Goal: Use online tool/utility: Utilize a website feature to perform a specific function

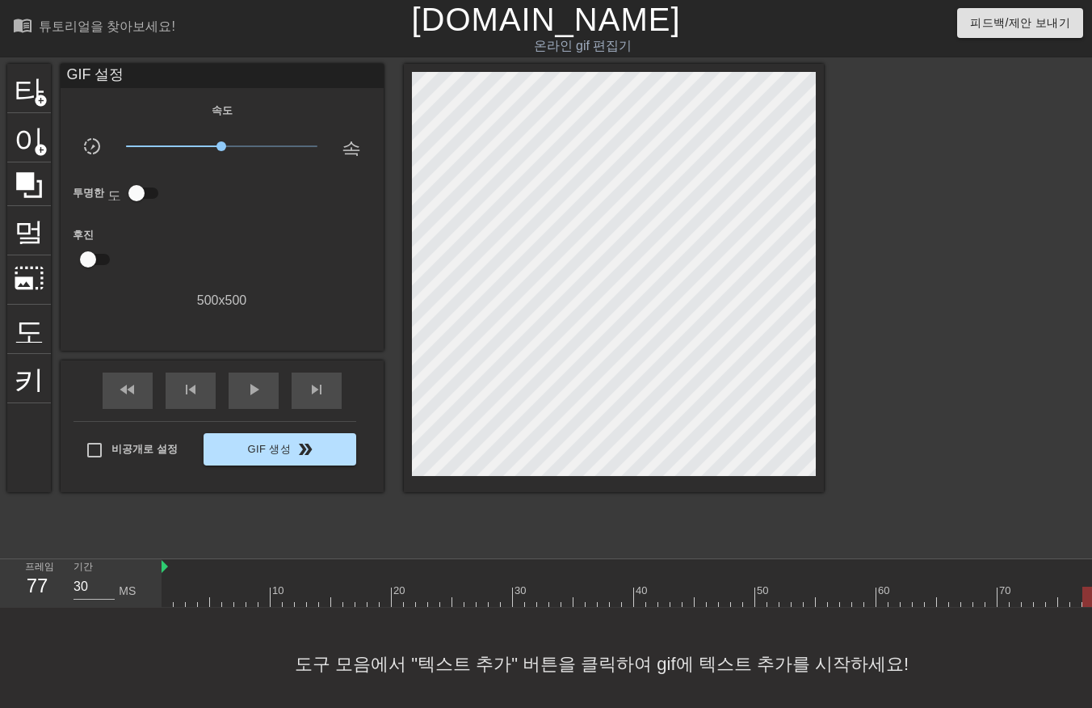
scroll to position [25, 13]
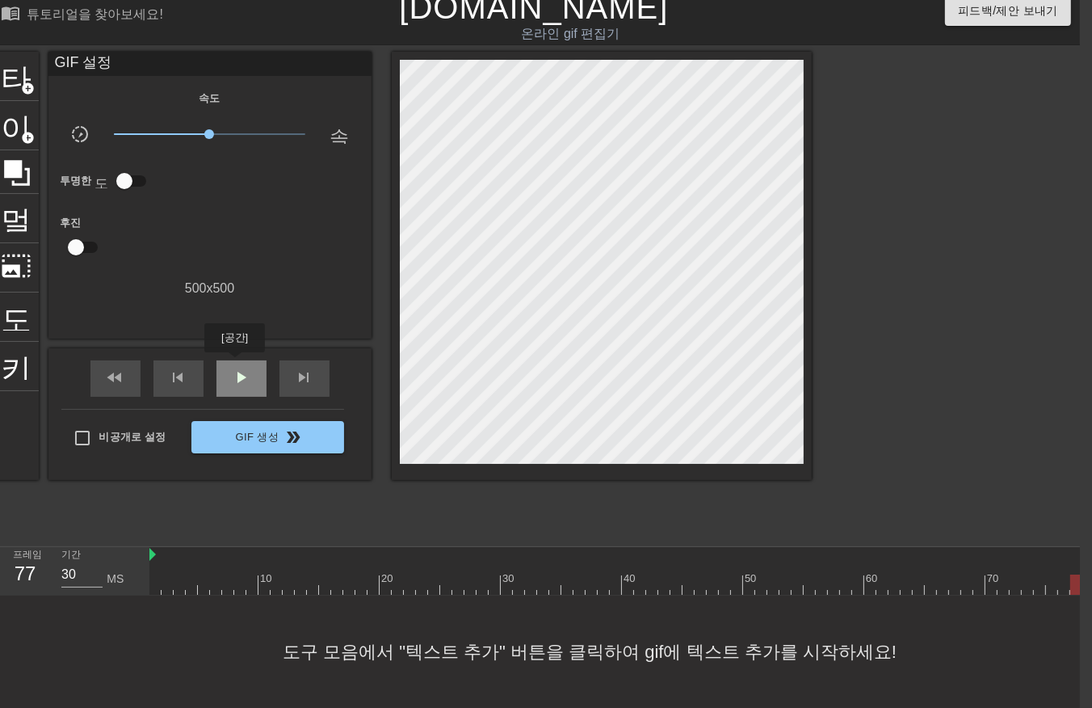
click at [234, 368] on span "play_arrow" at bounding box center [241, 377] width 19 height 19
click at [237, 368] on span "일시 중지" at bounding box center [241, 377] width 19 height 19
click at [237, 368] on span "play_arrow" at bounding box center [241, 377] width 19 height 19
click at [237, 368] on span "일시 중지" at bounding box center [241, 377] width 19 height 19
click at [237, 368] on span "play_arrow" at bounding box center [241, 377] width 19 height 19
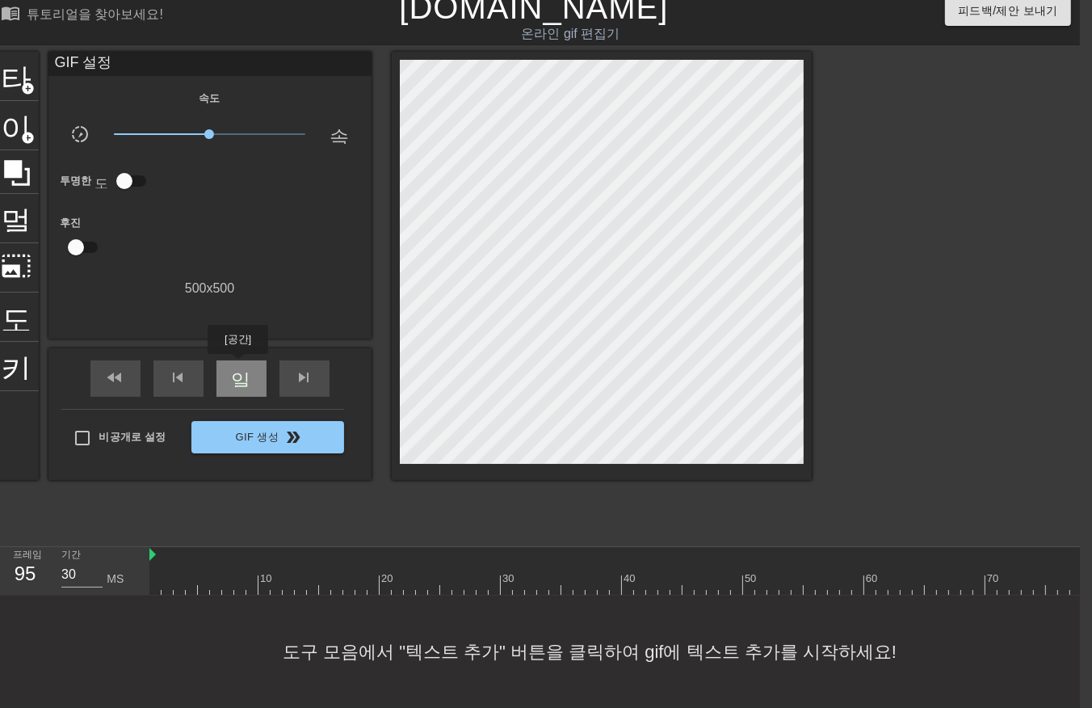
click at [237, 368] on span "일시 중지" at bounding box center [241, 377] width 19 height 19
click at [237, 368] on span "play_arrow" at bounding box center [241, 377] width 19 height 19
click at [237, 368] on span "일시 중지" at bounding box center [241, 377] width 19 height 19
click at [237, 368] on span "play_arrow" at bounding box center [241, 377] width 19 height 19
click at [237, 368] on span "일시 중지" at bounding box center [241, 377] width 19 height 19
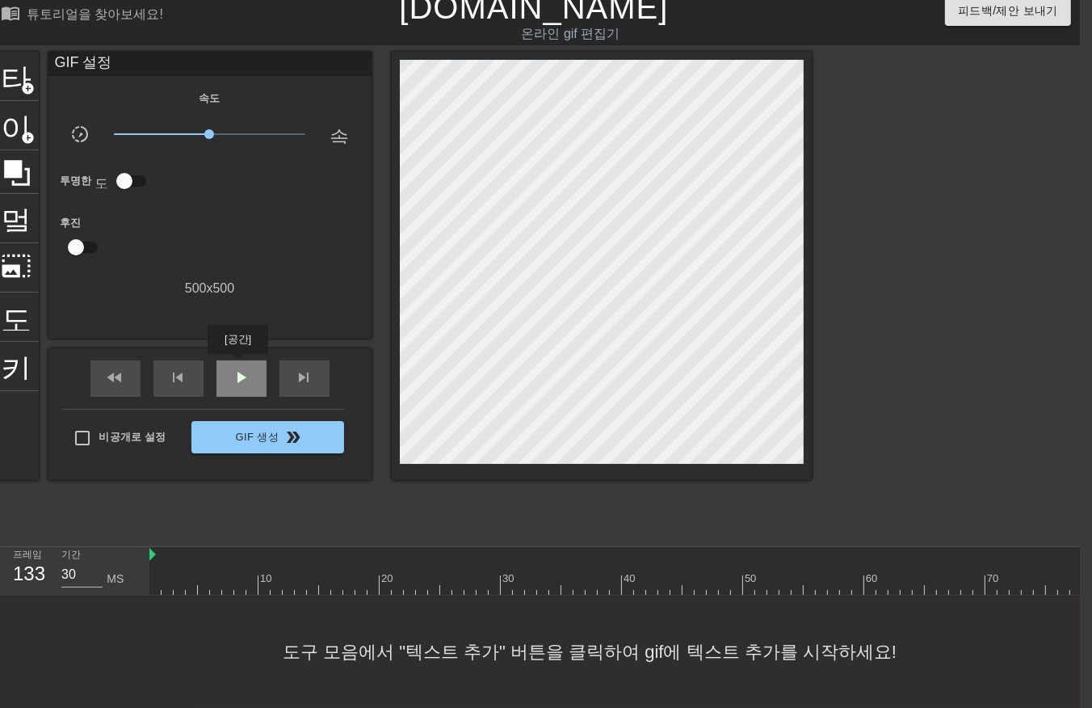
click at [237, 368] on span "play_arrow" at bounding box center [241, 377] width 19 height 19
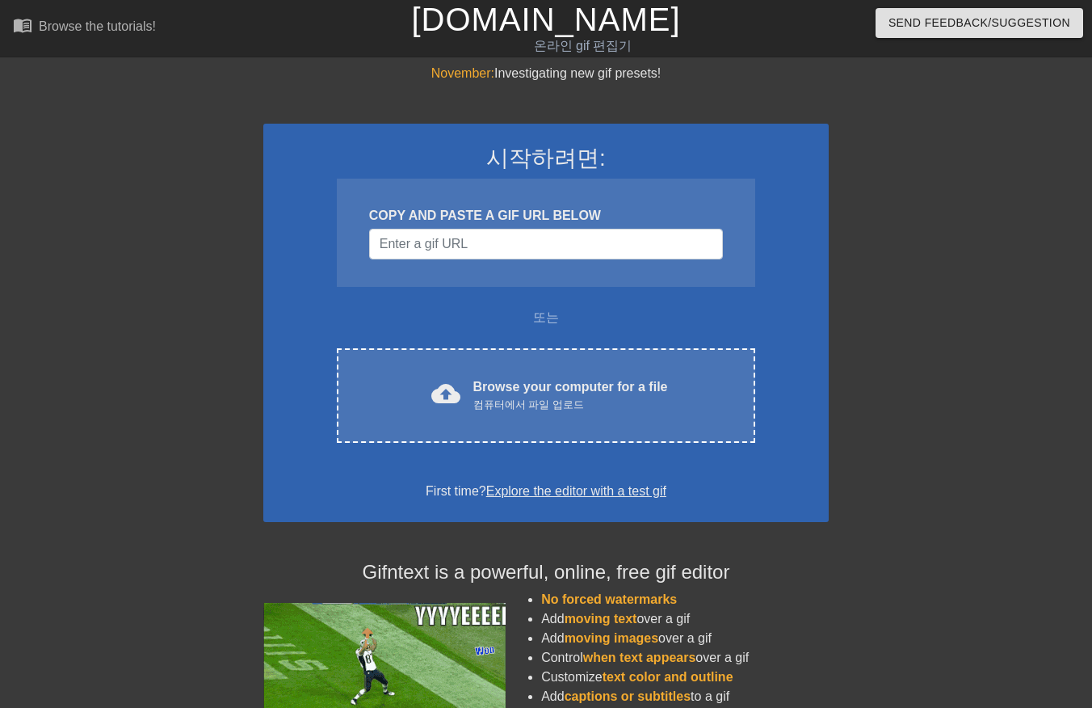
scroll to position [26, 12]
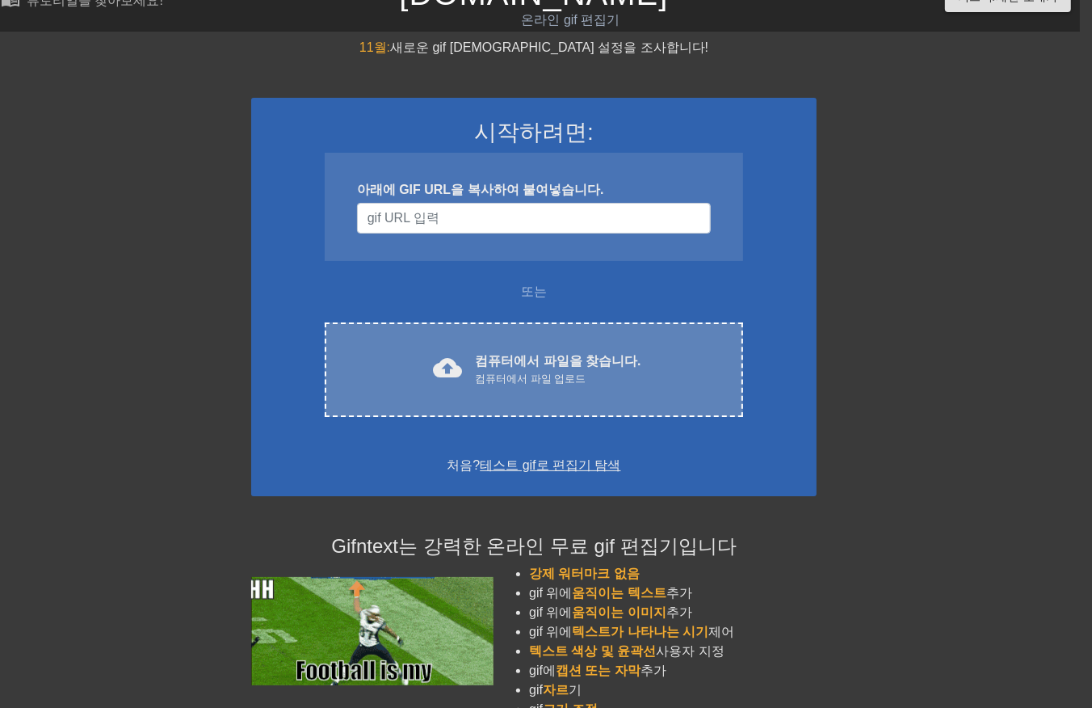
click at [515, 371] on div "컴퓨터에서 파일 업로드" at bounding box center [558, 379] width 166 height 16
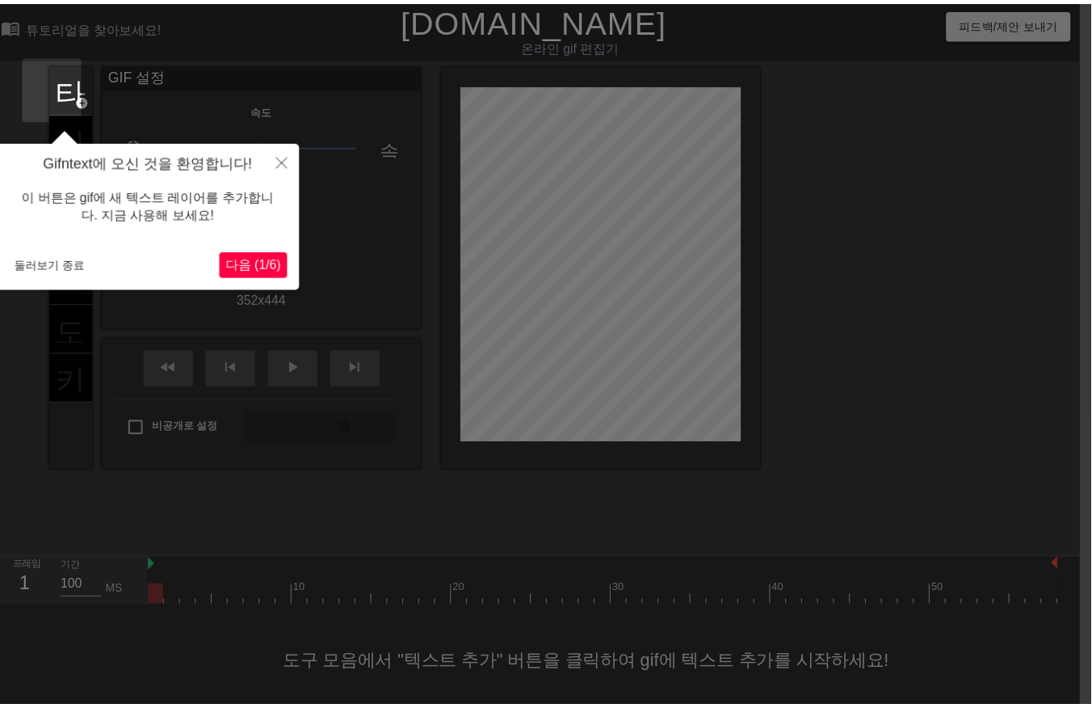
scroll to position [11, 12]
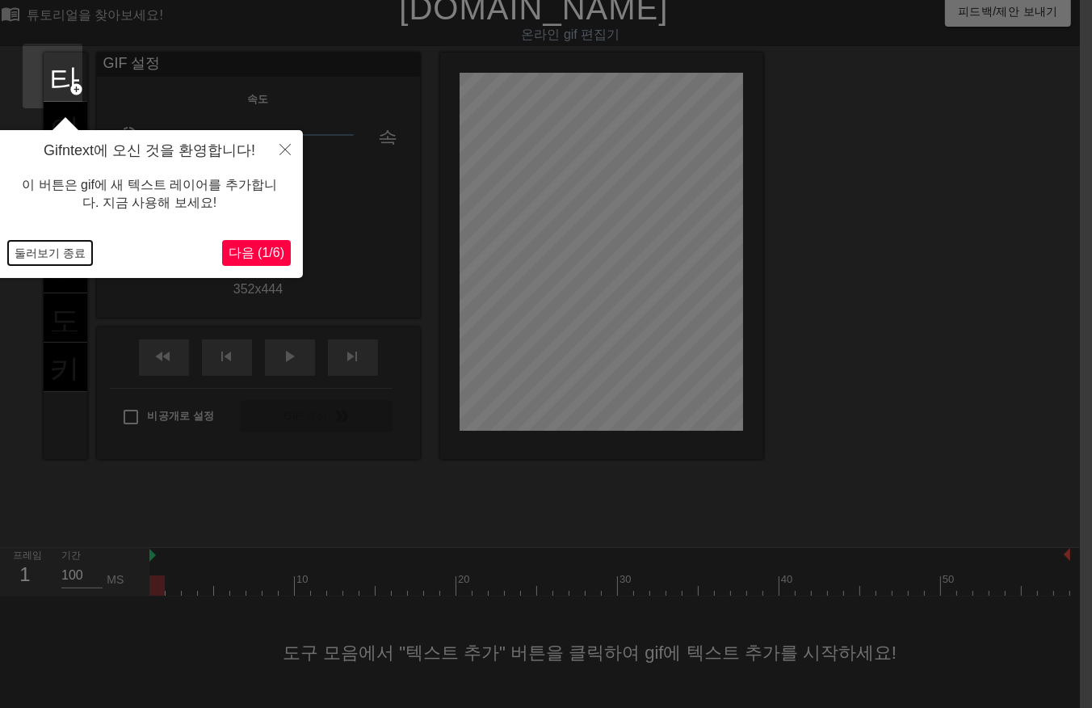
click at [50, 254] on button "둘러보기 종료" at bounding box center [50, 253] width 84 height 24
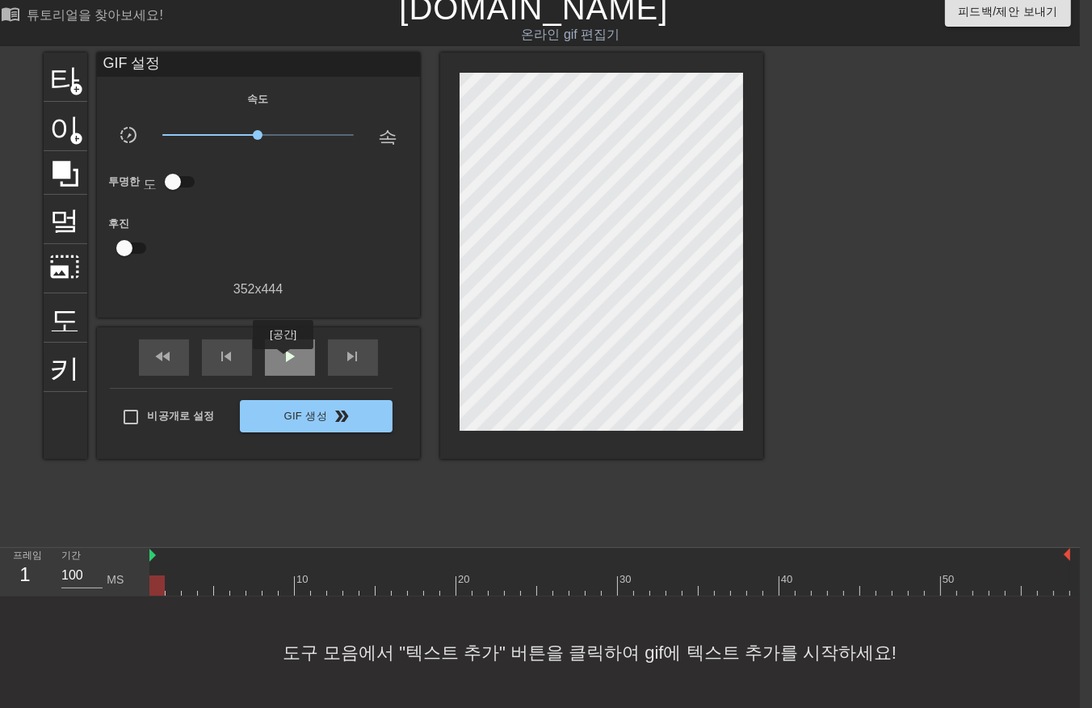
click at [285, 356] on span "play_arrow" at bounding box center [289, 356] width 19 height 19
click at [294, 351] on span "일시 중지" at bounding box center [289, 356] width 19 height 19
click at [155, 590] on div at bounding box center [609, 585] width 921 height 20
drag, startPoint x: 171, startPoint y: 587, endPoint x: 179, endPoint y: 588, distance: 8.1
click at [171, 588] on div at bounding box center [609, 585] width 921 height 20
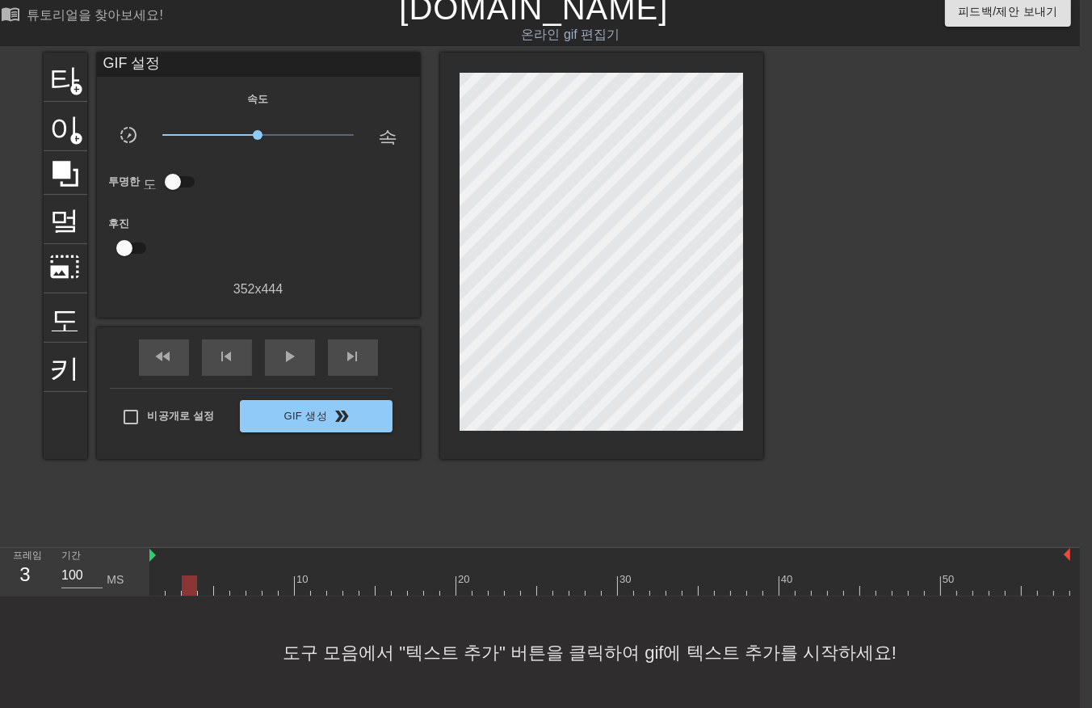
click at [190, 584] on div at bounding box center [609, 585] width 921 height 20
click at [200, 582] on div at bounding box center [609, 585] width 921 height 20
click at [221, 586] on div at bounding box center [609, 585] width 921 height 20
click at [235, 586] on div at bounding box center [609, 585] width 921 height 20
click at [248, 586] on div at bounding box center [609, 585] width 921 height 20
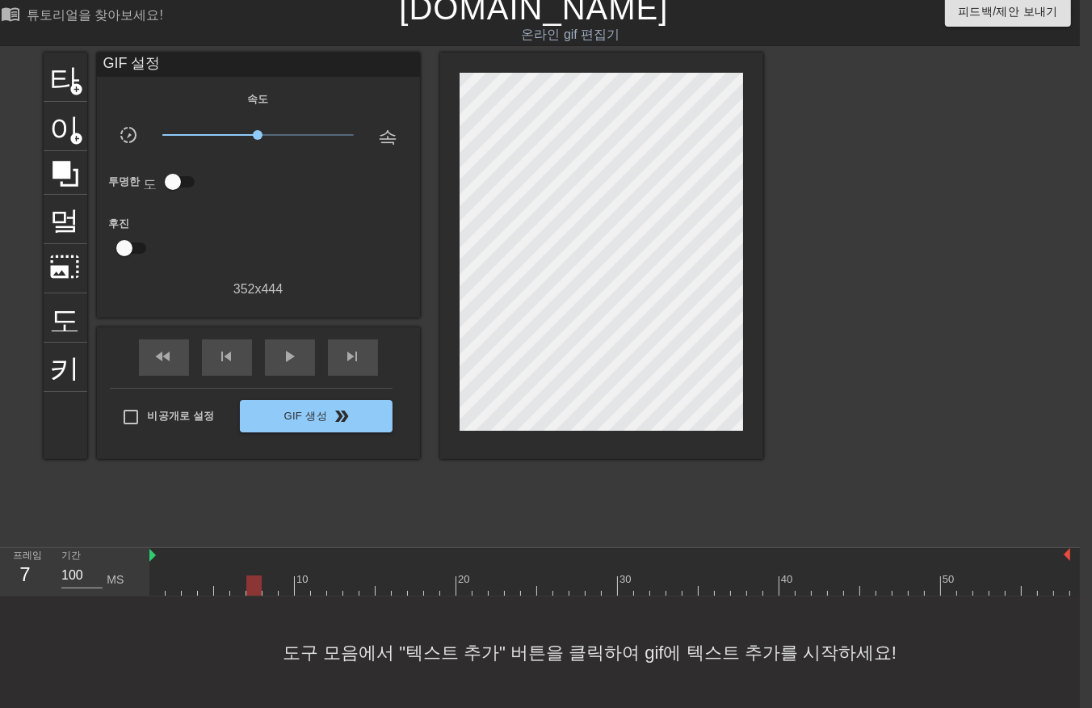
click at [269, 588] on div at bounding box center [609, 585] width 921 height 20
click at [284, 582] on div at bounding box center [609, 585] width 921 height 20
click at [296, 586] on div at bounding box center [609, 585] width 921 height 20
click at [315, 579] on div at bounding box center [609, 585] width 921 height 20
click at [334, 586] on div at bounding box center [609, 585] width 921 height 20
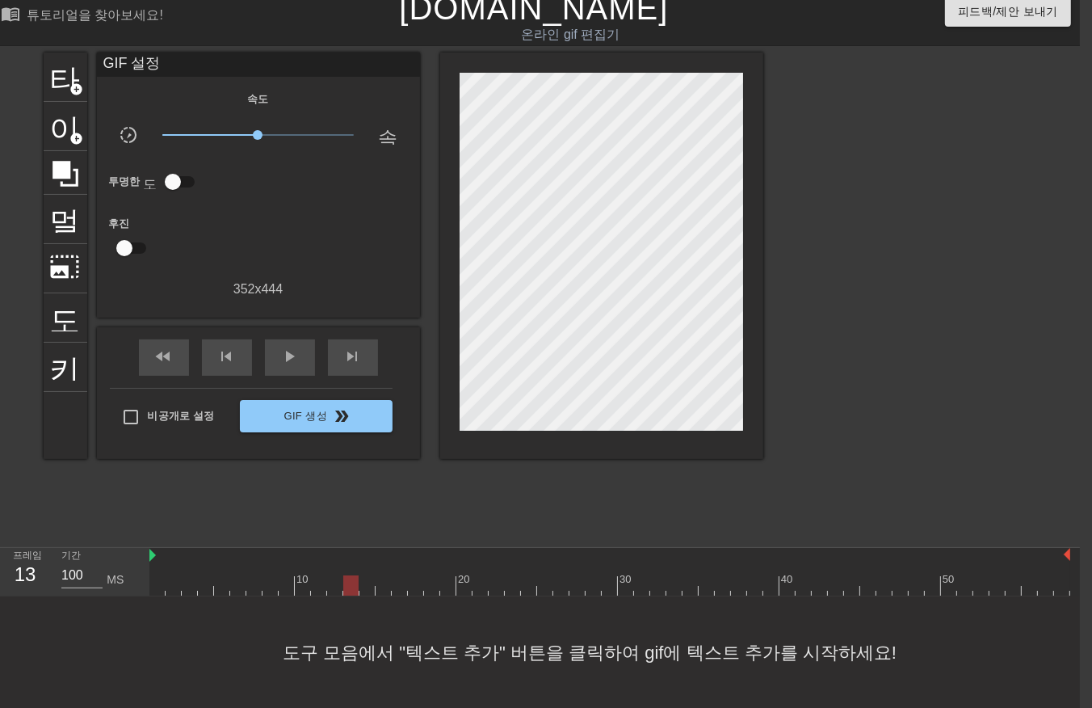
drag, startPoint x: 347, startPoint y: 585, endPoint x: 360, endPoint y: 593, distance: 15.2
click at [347, 586] on div at bounding box center [609, 585] width 921 height 20
drag, startPoint x: 362, startPoint y: 586, endPoint x: 376, endPoint y: 583, distance: 14.1
click at [362, 588] on div at bounding box center [609, 585] width 921 height 20
drag, startPoint x: 380, startPoint y: 579, endPoint x: 382, endPoint y: 592, distance: 13.1
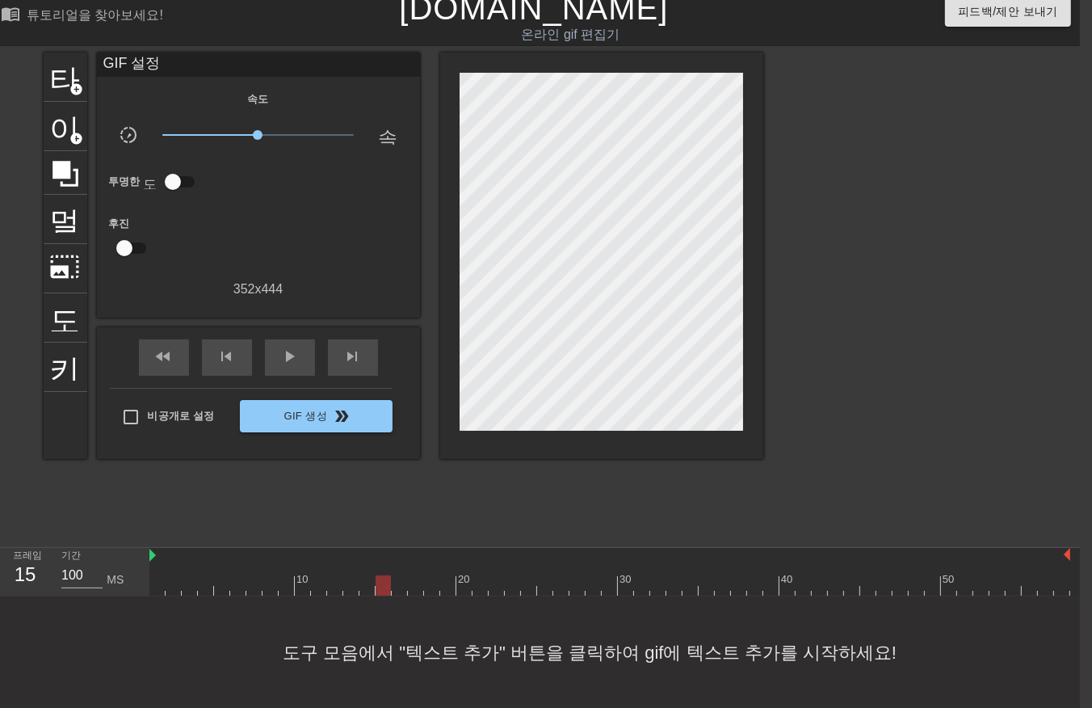
click at [380, 584] on div at bounding box center [609, 585] width 921 height 20
click at [390, 586] on div at bounding box center [609, 585] width 921 height 20
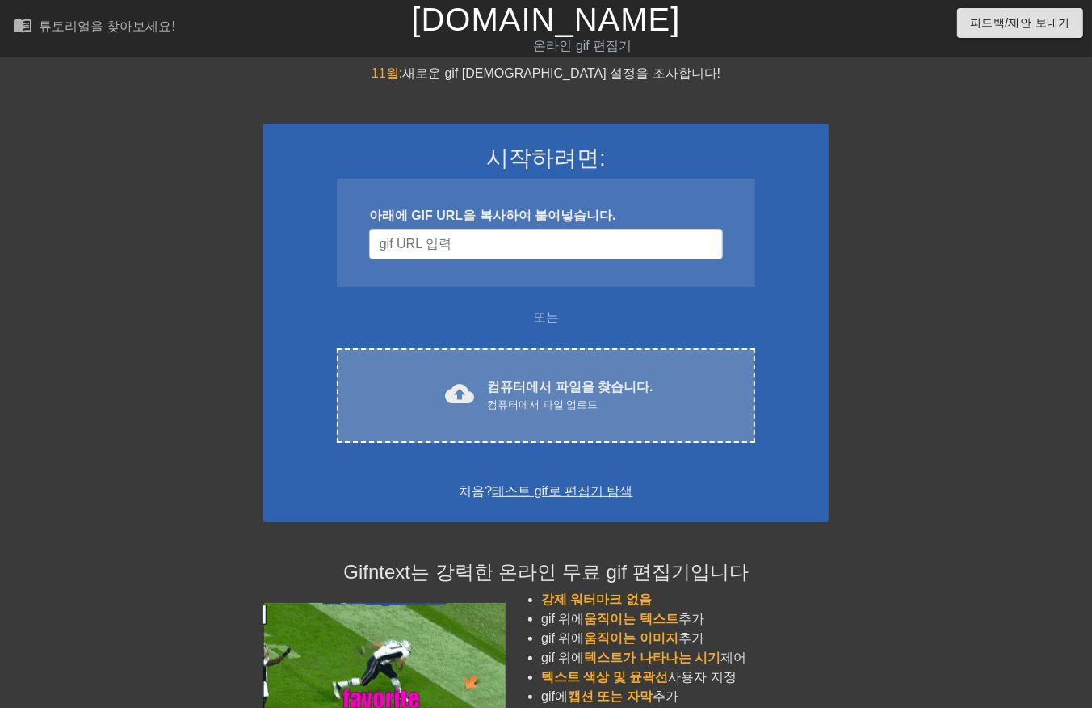
click at [416, 389] on div "cloud_upload 컴퓨터에서 파일을 찾습니다. 컴퓨터에서 파일 업로드" at bounding box center [546, 395] width 351 height 36
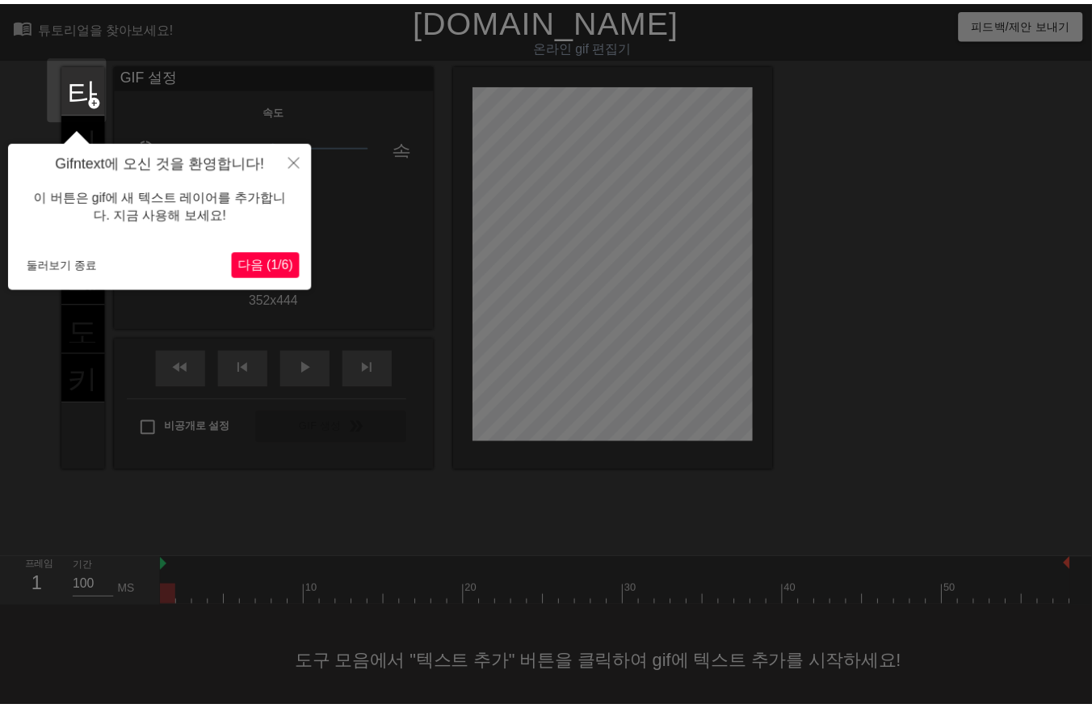
scroll to position [11, 0]
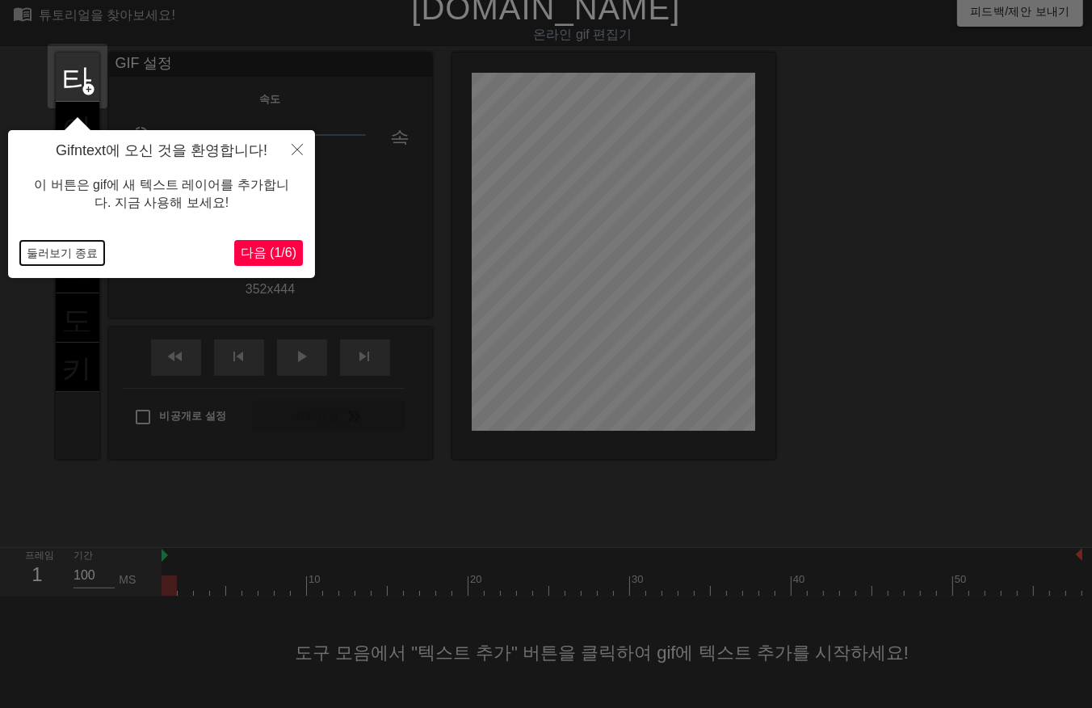
click at [78, 258] on button "둘러보기 종료" at bounding box center [62, 253] width 84 height 24
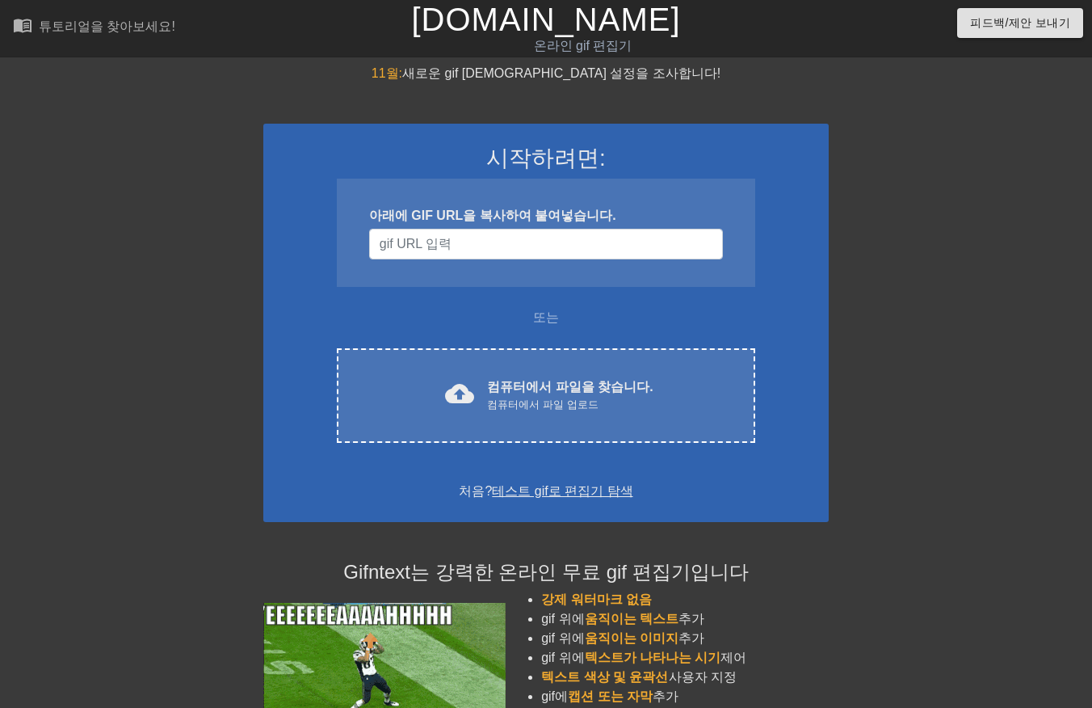
scroll to position [11, 0]
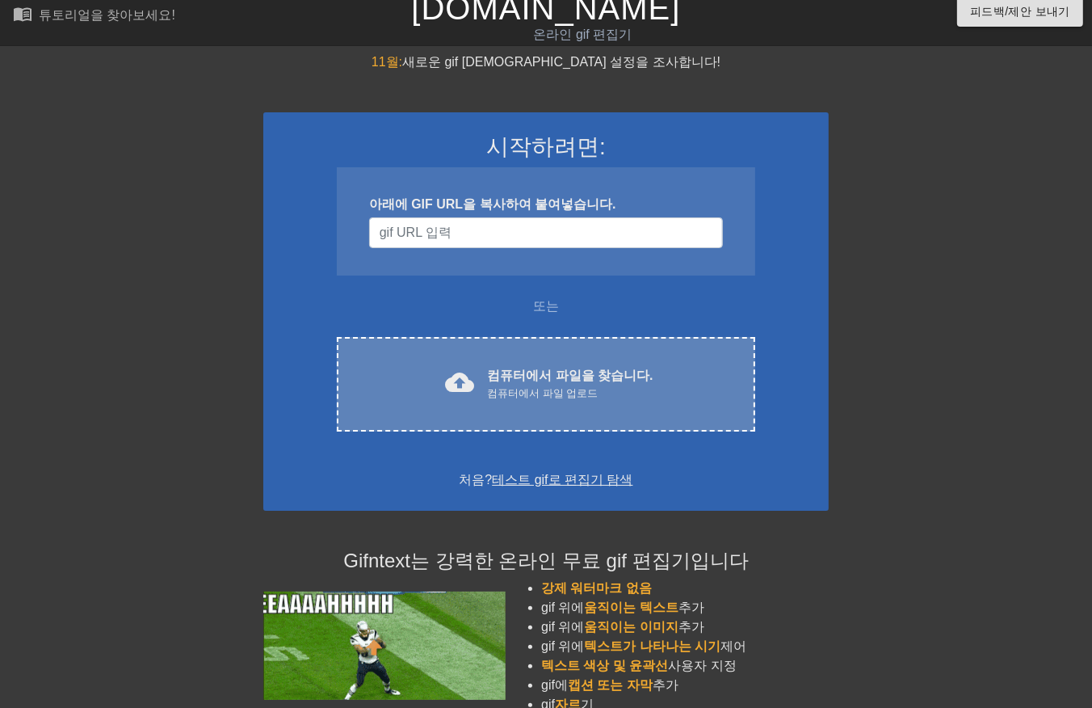
click at [586, 377] on font "컴퓨터에서 파일을 찾습니다." at bounding box center [570, 375] width 166 height 14
click at [550, 375] on font "컴퓨터에서 파일을 찾습니다." at bounding box center [570, 375] width 166 height 14
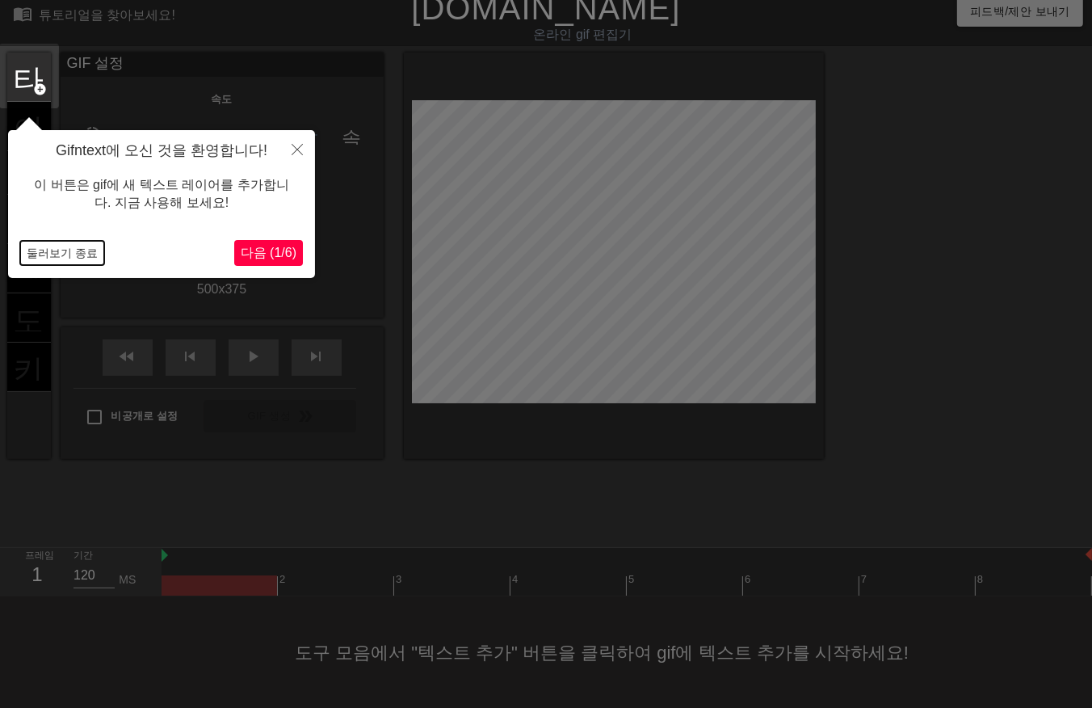
click at [67, 246] on button "둘러보기 종료" at bounding box center [62, 253] width 84 height 24
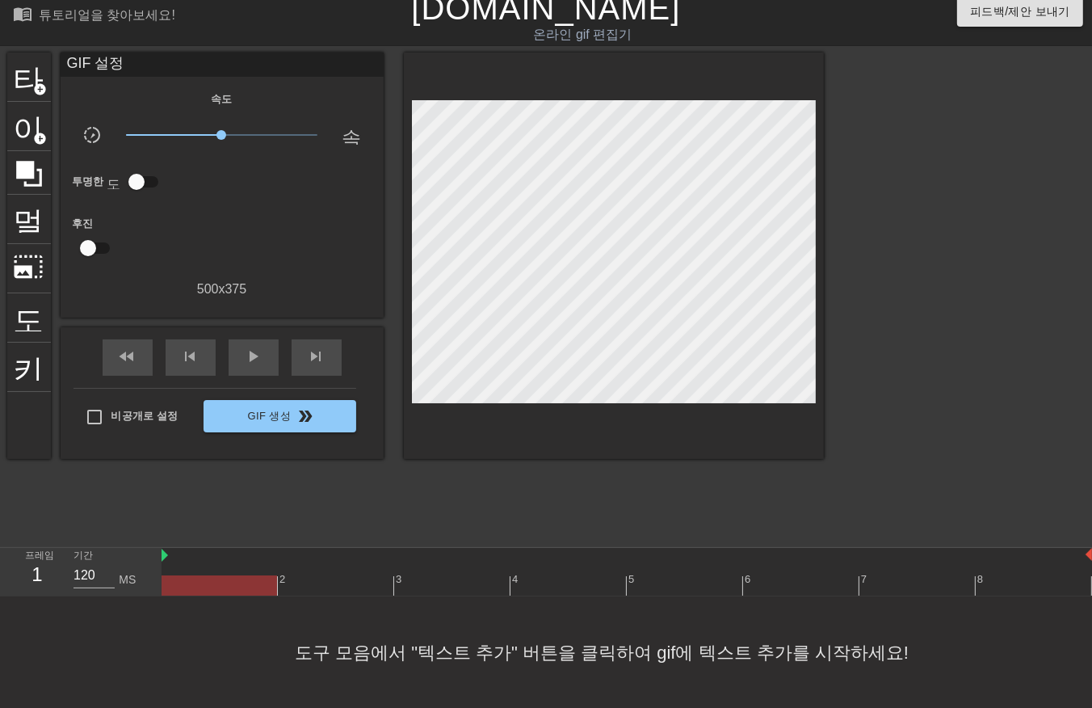
click at [326, 590] on div at bounding box center [627, 585] width 931 height 20
click at [459, 582] on div at bounding box center [627, 585] width 931 height 20
drag, startPoint x: 577, startPoint y: 580, endPoint x: 590, endPoint y: 585, distance: 13.8
click at [579, 583] on div at bounding box center [627, 585] width 931 height 20
drag, startPoint x: 683, startPoint y: 586, endPoint x: 733, endPoint y: 575, distance: 51.2
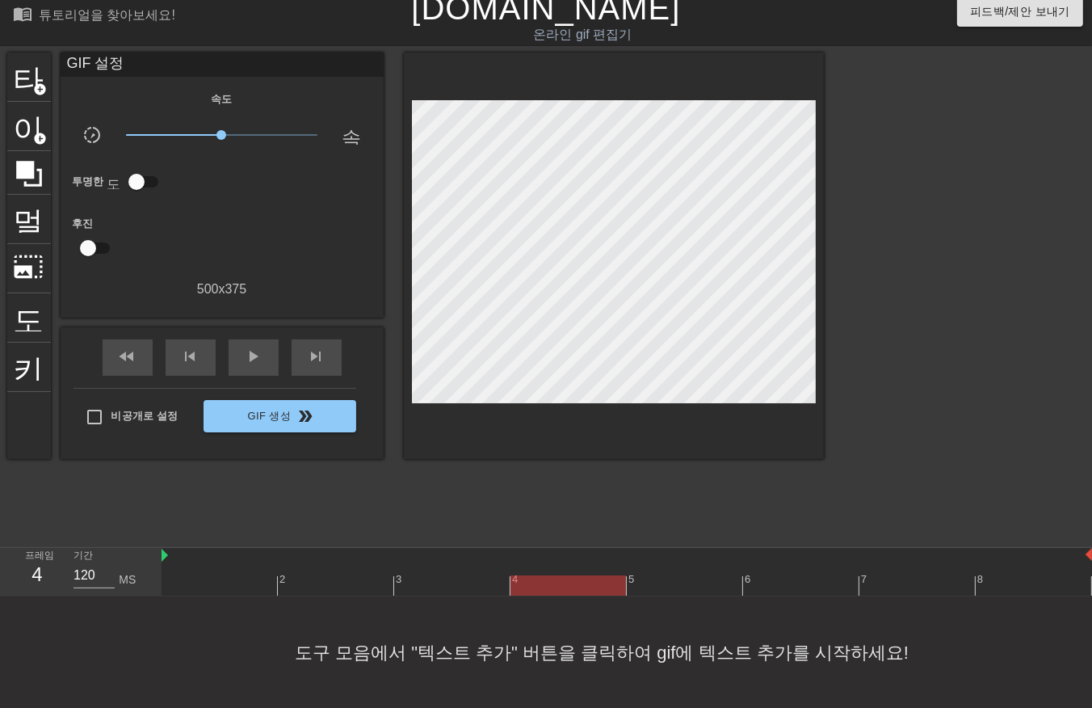
click at [688, 587] on div at bounding box center [627, 585] width 931 height 20
drag, startPoint x: 803, startPoint y: 577, endPoint x: 818, endPoint y: 580, distance: 15.7
click at [806, 579] on div "2 3 4 5 6 7 8" at bounding box center [627, 572] width 931 height 48
drag, startPoint x: 941, startPoint y: 586, endPoint x: 1024, endPoint y: 560, distance: 87.1
click at [950, 585] on div at bounding box center [627, 585] width 931 height 20
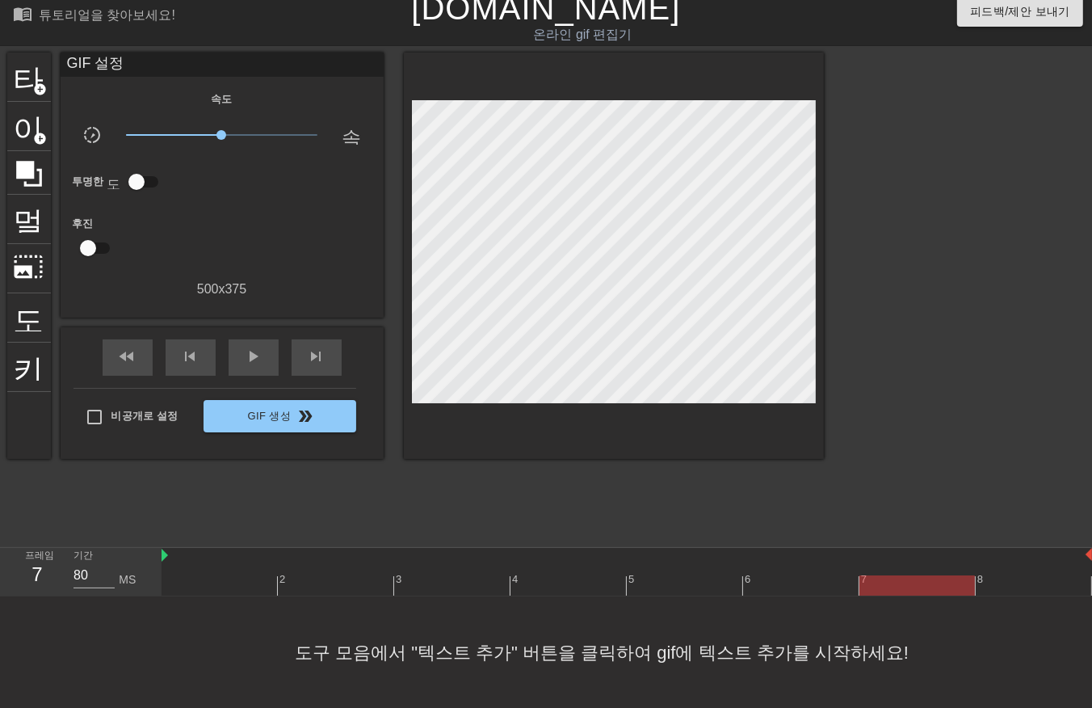
drag, startPoint x: 1031, startPoint y: 561, endPoint x: 1039, endPoint y: 578, distance: 18.5
click at [1036, 578] on div "2 3 4 5 6 7 8" at bounding box center [627, 572] width 931 height 48
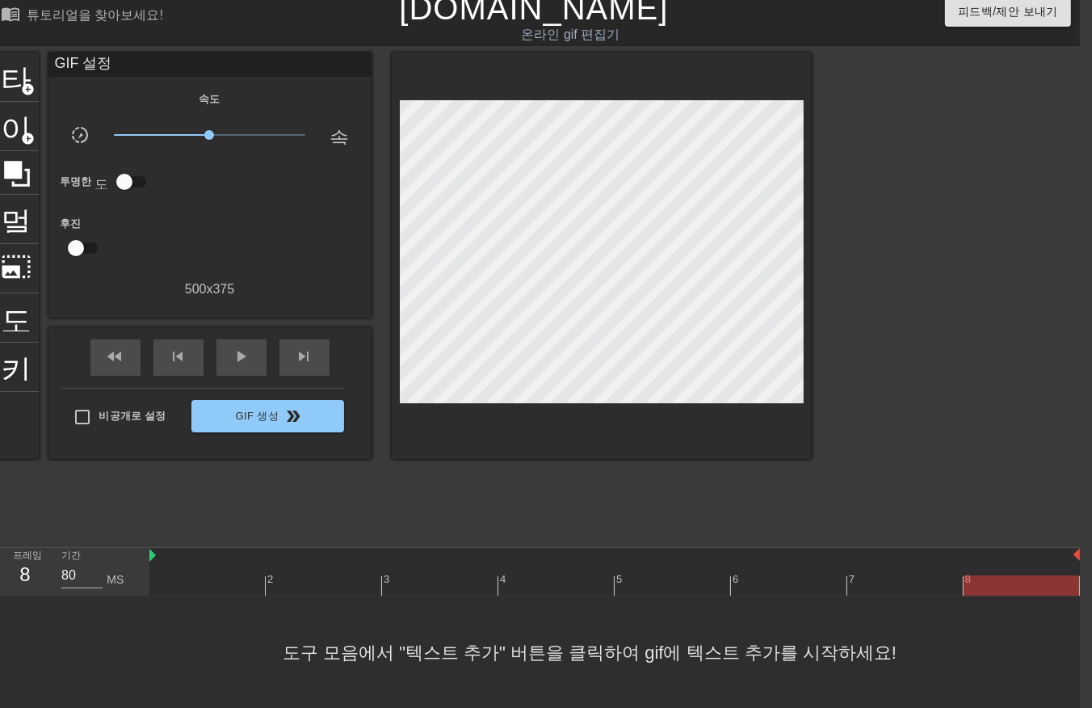
click at [195, 601] on div "도구 모음에서 "텍스트 추가" 버튼을 클릭하여 gif에 텍스트 추가를 시작하세요!" at bounding box center [534, 652] width 1092 height 112
drag, startPoint x: 203, startPoint y: 580, endPoint x: 204, endPoint y: 604, distance: 24.2
click at [200, 582] on div at bounding box center [614, 585] width 931 height 20
drag, startPoint x: 327, startPoint y: 571, endPoint x: 365, endPoint y: 584, distance: 40.1
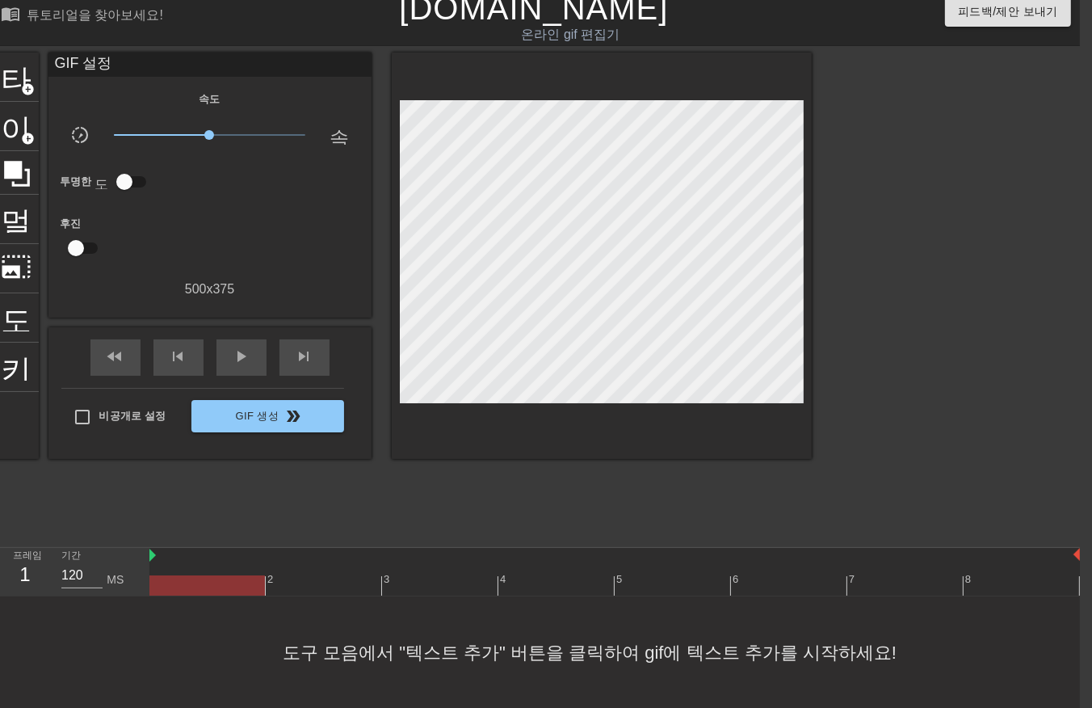
click at [334, 575] on div "2 3 4 5 6 7 8" at bounding box center [614, 572] width 931 height 48
drag, startPoint x: 466, startPoint y: 568, endPoint x: 479, endPoint y: 574, distance: 14.4
click at [478, 572] on div "3" at bounding box center [440, 574] width 116 height 20
drag, startPoint x: 552, startPoint y: 567, endPoint x: 576, endPoint y: 576, distance: 25.1
click at [576, 576] on div "2 3 4 5 6 7 8" at bounding box center [614, 572] width 931 height 48
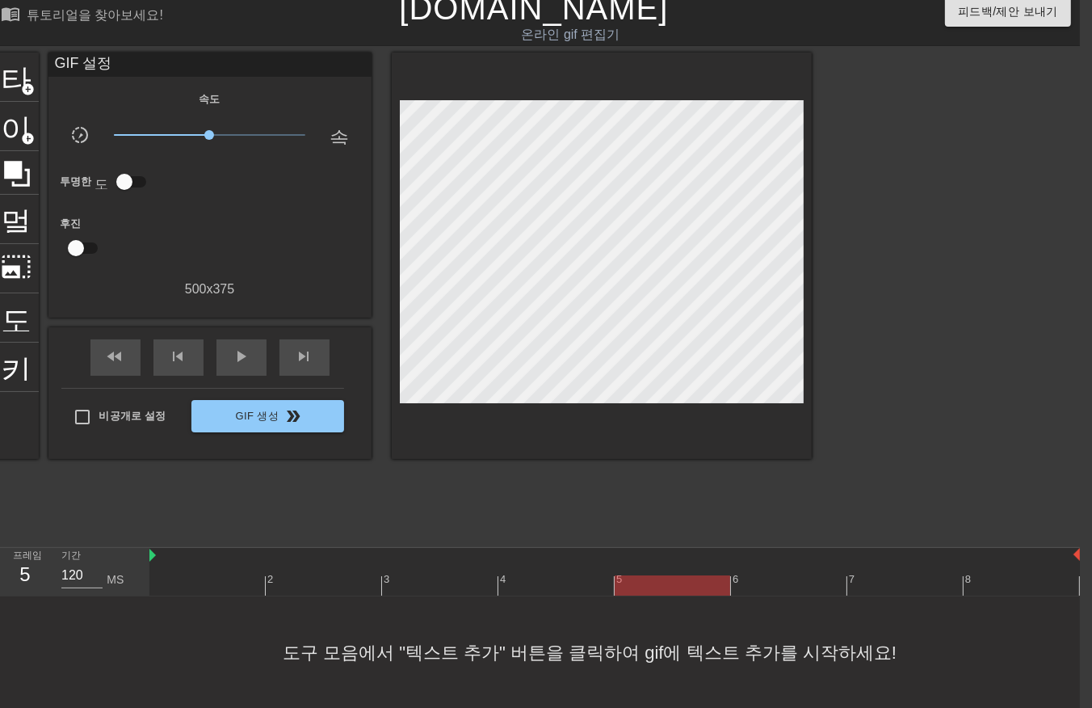
drag, startPoint x: 679, startPoint y: 576, endPoint x: 725, endPoint y: 584, distance: 47.5
click at [703, 584] on div "2 3 4 5 6 7 8" at bounding box center [614, 572] width 931 height 48
drag, startPoint x: 817, startPoint y: 574, endPoint x: 879, endPoint y: 569, distance: 61.6
click at [830, 582] on div at bounding box center [614, 585] width 931 height 20
drag, startPoint x: 926, startPoint y: 586, endPoint x: 971, endPoint y: 574, distance: 45.8
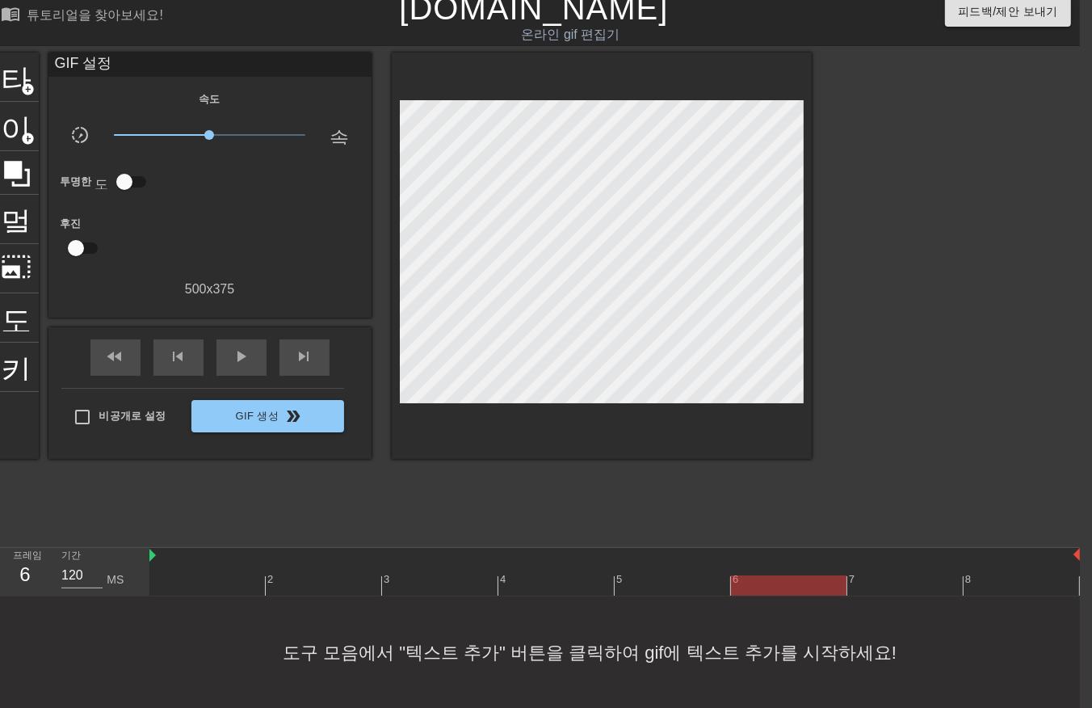
click at [937, 586] on div at bounding box center [614, 585] width 931 height 20
type input "80"
click at [1030, 582] on div at bounding box center [614, 585] width 931 height 20
